Goal: Transaction & Acquisition: Subscribe to service/newsletter

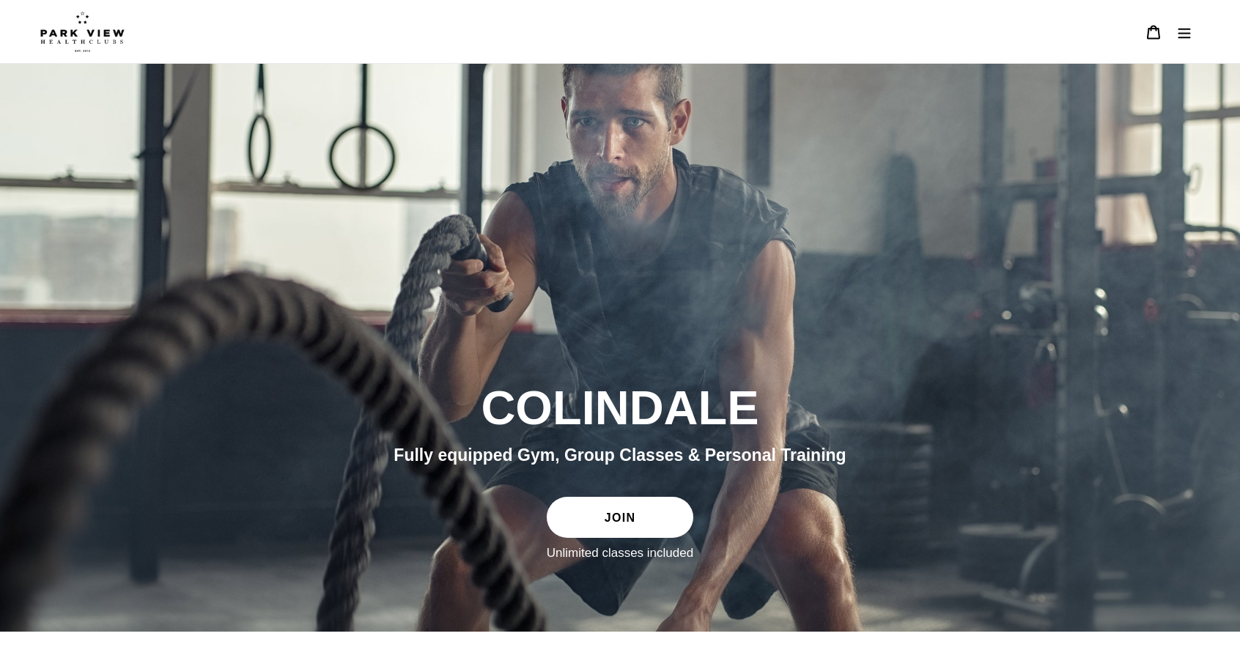
click at [1192, 33] on button "Menu" at bounding box center [1184, 32] width 31 height 32
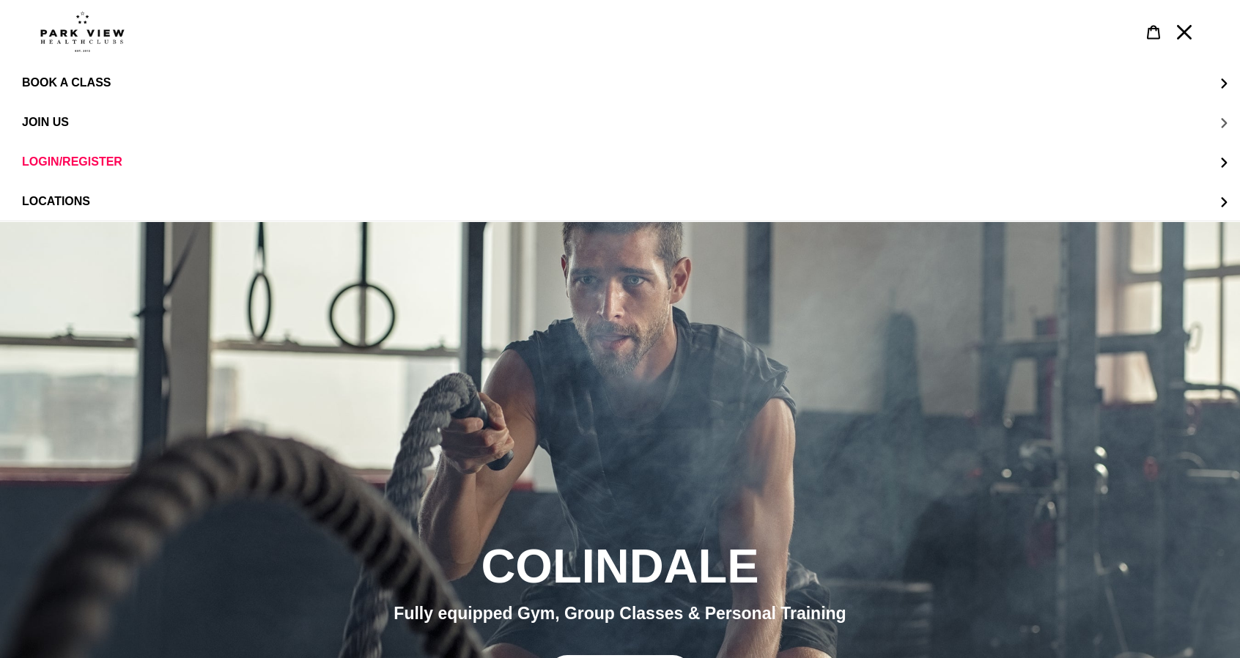
click at [77, 124] on button "JOIN US" at bounding box center [620, 123] width 1240 height 40
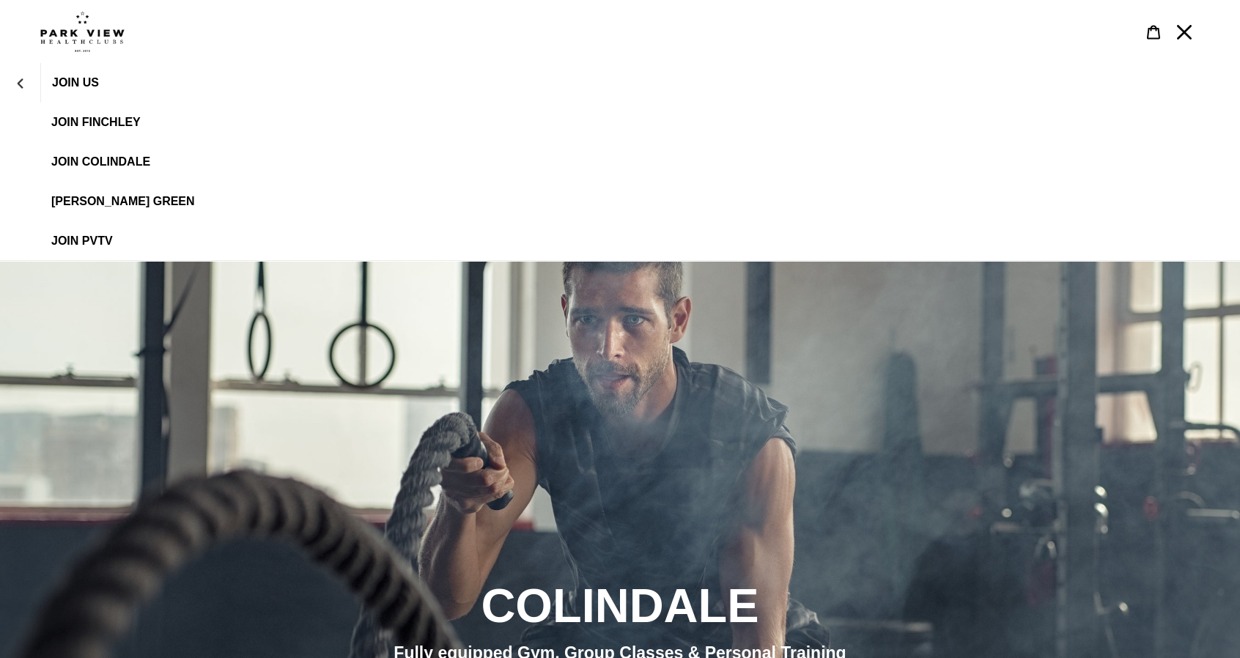
click at [128, 156] on span "JOIN Colindale" at bounding box center [100, 161] width 99 height 13
